Goal: Check status: Check status

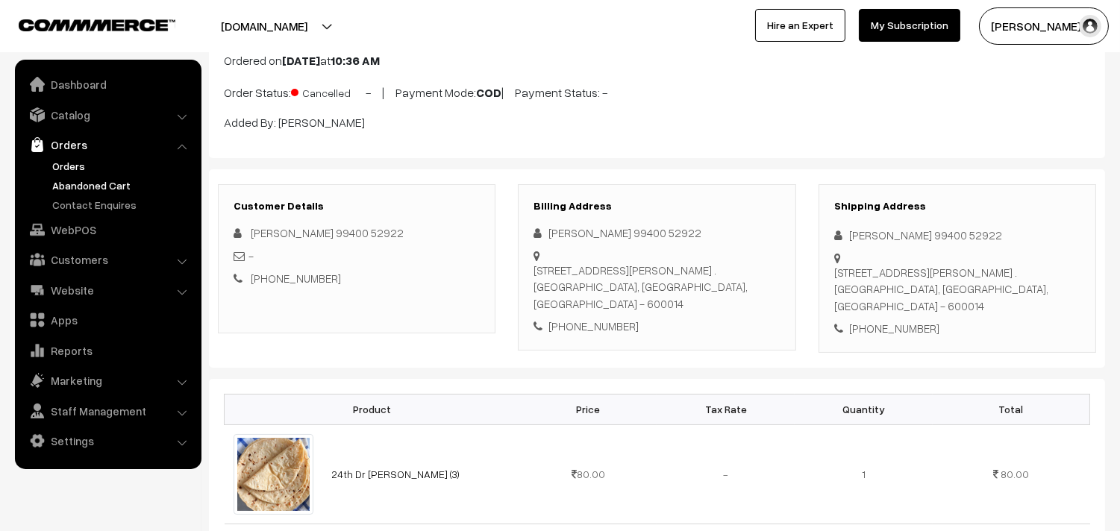
scroll to position [248, 0]
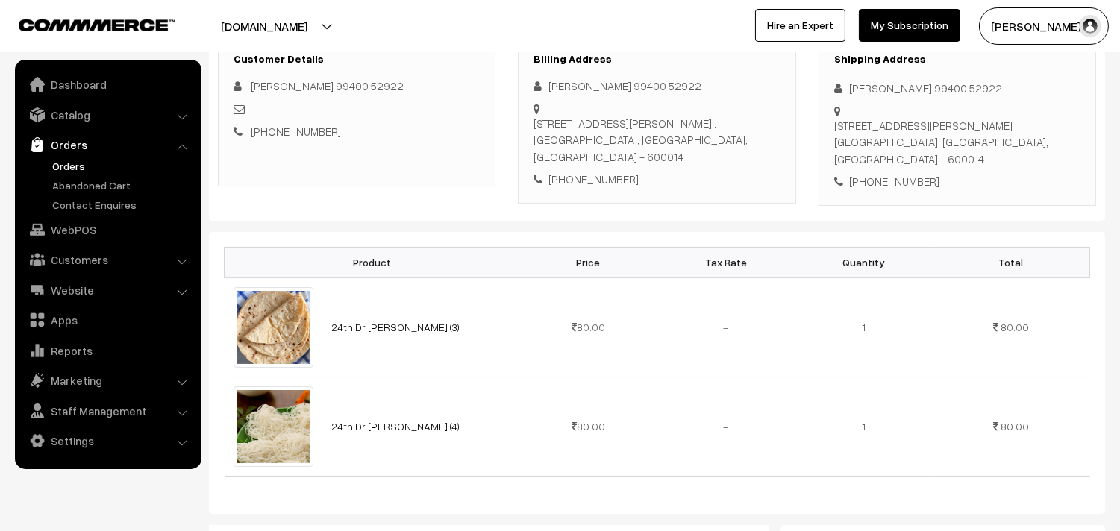
click at [82, 166] on link "Orders" at bounding box center [123, 166] width 148 height 16
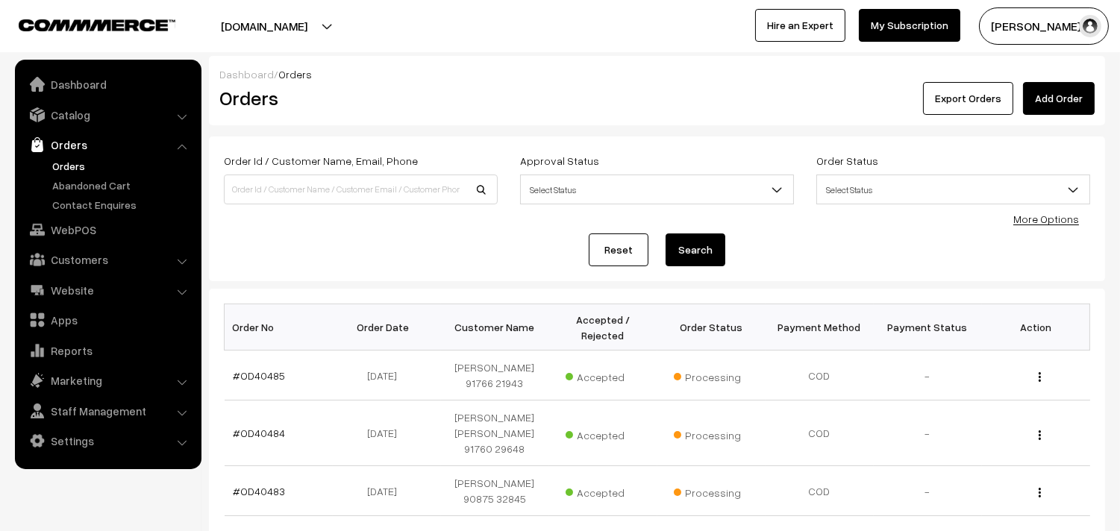
click at [77, 164] on link "Orders" at bounding box center [123, 166] width 148 height 16
click at [68, 163] on link "Orders" at bounding box center [123, 166] width 148 height 16
